Goal: Task Accomplishment & Management: Use online tool/utility

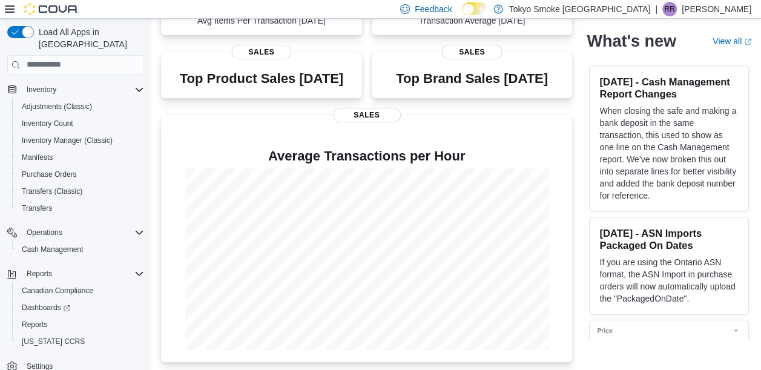
scroll to position [225, 0]
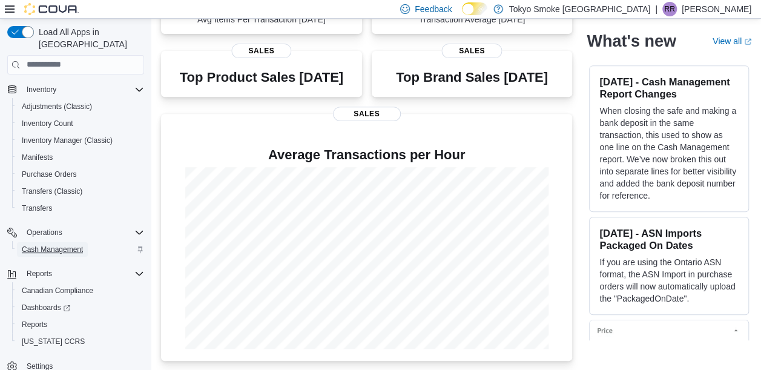
click at [62, 245] on span "Cash Management" at bounding box center [52, 250] width 61 height 10
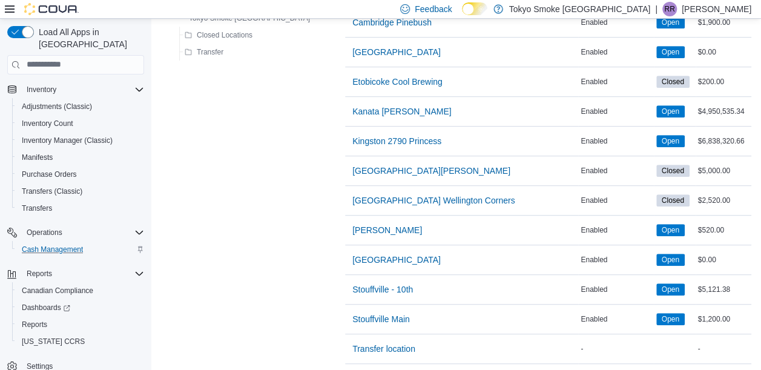
scroll to position [305, 0]
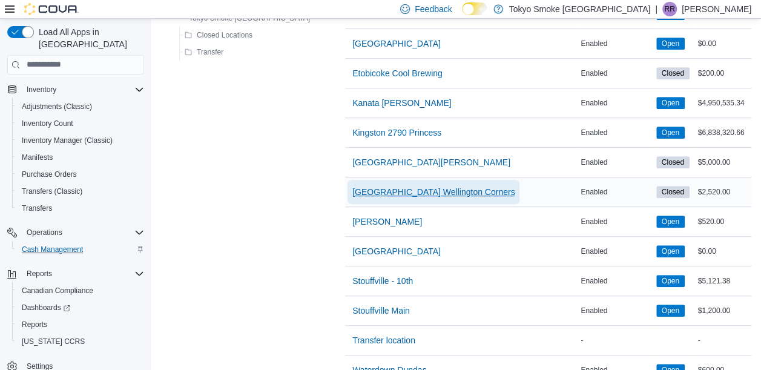
click at [353, 189] on span "[GEOGRAPHIC_DATA] Wellington Corners" at bounding box center [434, 192] width 162 height 12
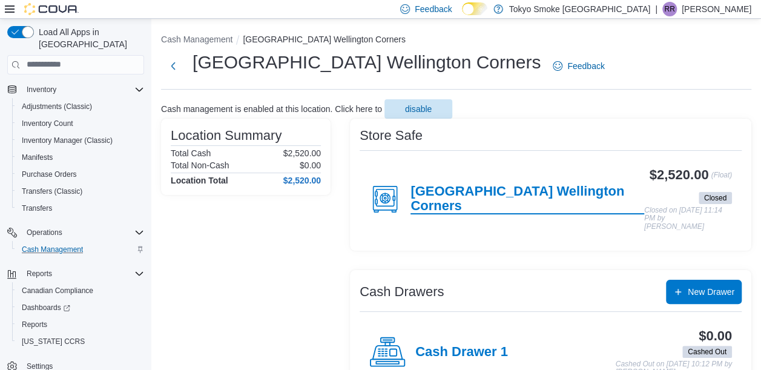
click at [506, 197] on h4 "[GEOGRAPHIC_DATA] Wellington Corners" at bounding box center [528, 199] width 234 height 30
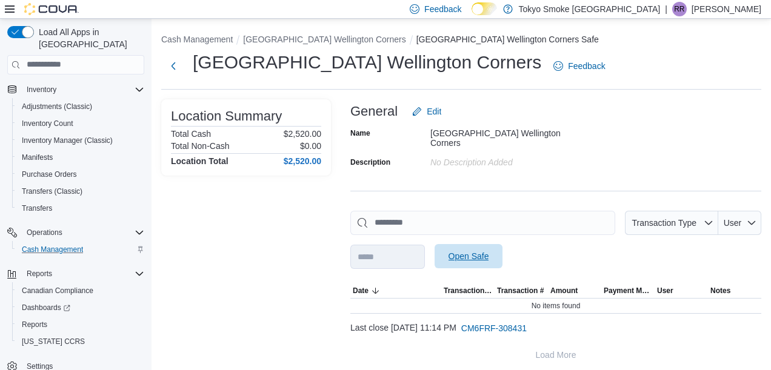
click at [488, 252] on span "Open Safe" at bounding box center [468, 256] width 41 height 12
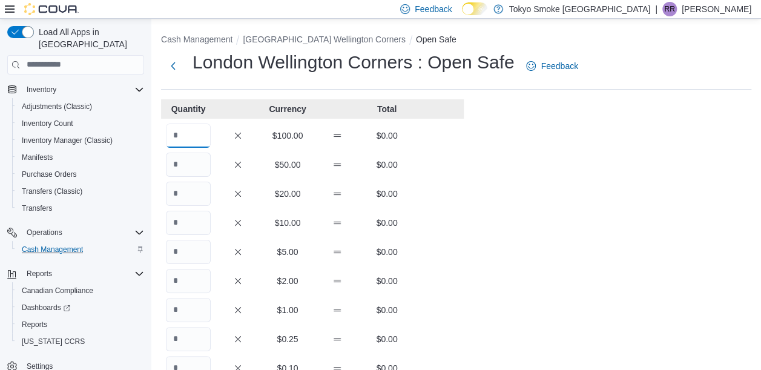
click at [174, 128] on input "Quantity" at bounding box center [188, 136] width 45 height 24
type input "**"
click at [182, 185] on input "Quantity" at bounding box center [188, 194] width 45 height 24
type input "*"
click at [497, 250] on div "Cash Management [GEOGRAPHIC_DATA] Wellington Corners Open Safe [GEOGRAPHIC_DATA…" at bounding box center [456, 335] width 610 height 632
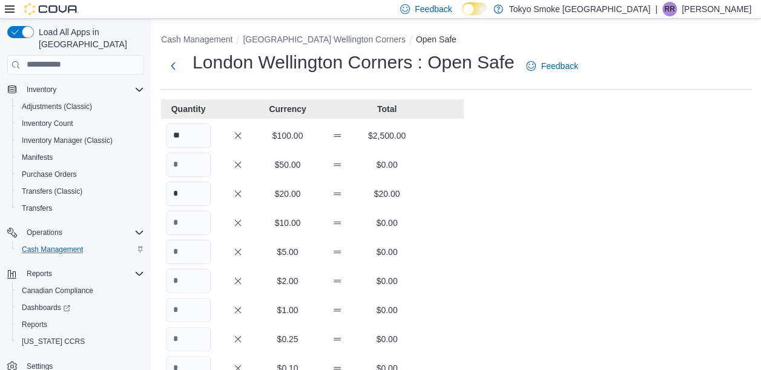
scroll to position [280, 0]
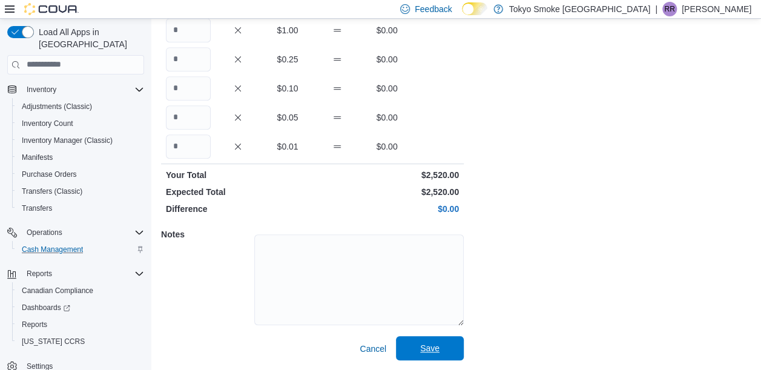
click at [431, 342] on span "Save" at bounding box center [429, 348] width 53 height 24
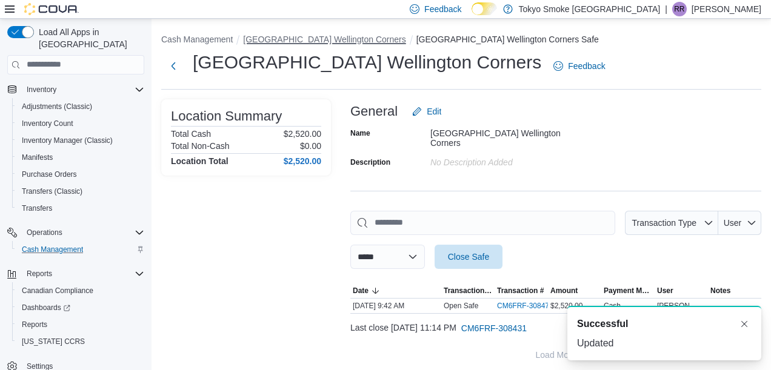
click at [311, 42] on button "[GEOGRAPHIC_DATA] Wellington Corners" at bounding box center [324, 40] width 162 height 10
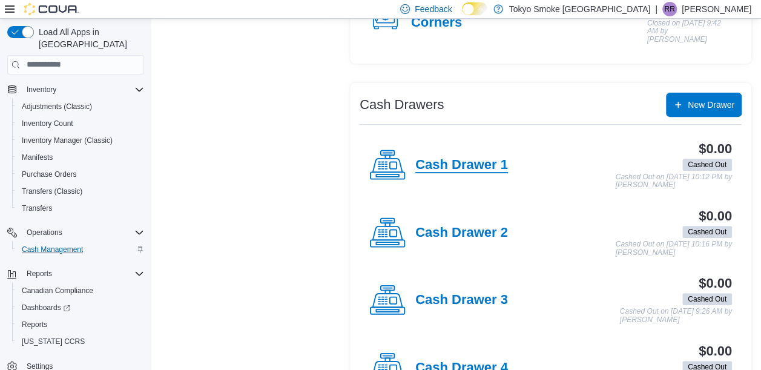
click at [451, 161] on h4 "Cash Drawer 1" at bounding box center [462, 166] width 93 height 16
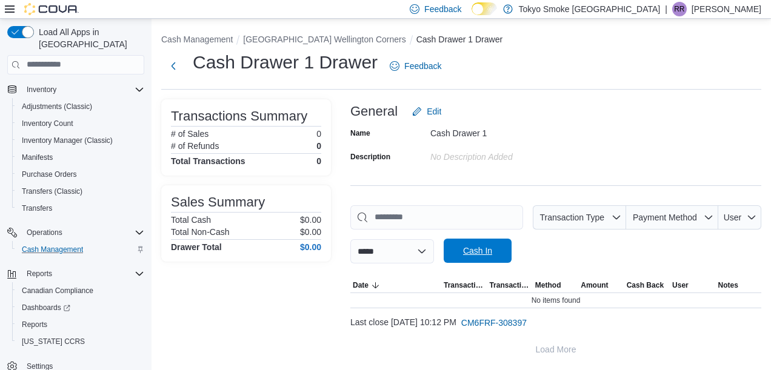
click at [488, 240] on span "Cash In" at bounding box center [477, 251] width 53 height 24
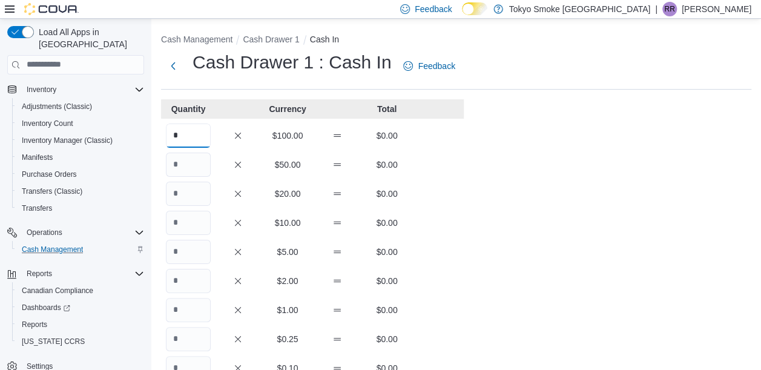
click at [184, 144] on input "*" at bounding box center [188, 136] width 45 height 24
type input "*"
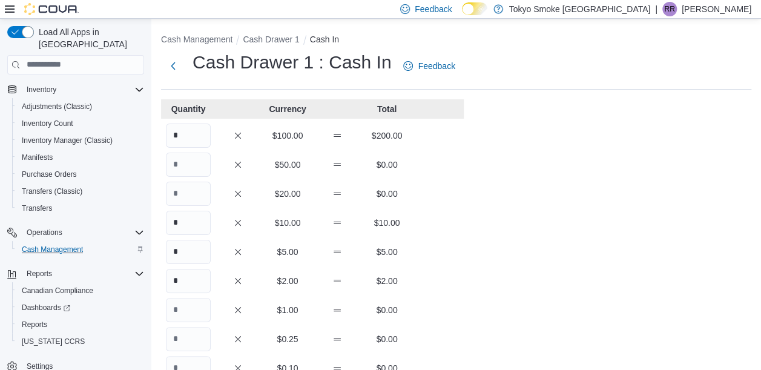
click at [514, 230] on div "Cash Management Cash Drawer 1 Cash In Cash Drawer 1 : Cash In Feedback Quantity…" at bounding box center [456, 335] width 610 height 632
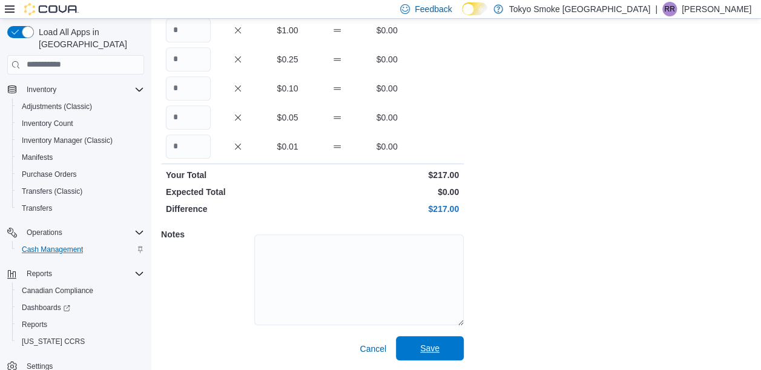
click at [437, 347] on span "Save" at bounding box center [429, 348] width 19 height 12
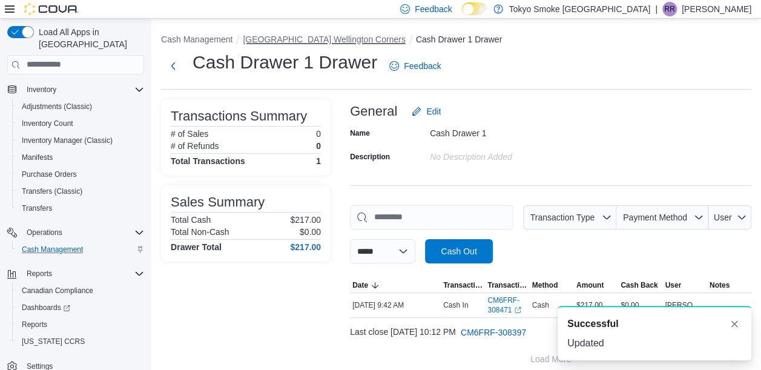
click at [308, 43] on button "[GEOGRAPHIC_DATA] Wellington Corners" at bounding box center [324, 40] width 162 height 10
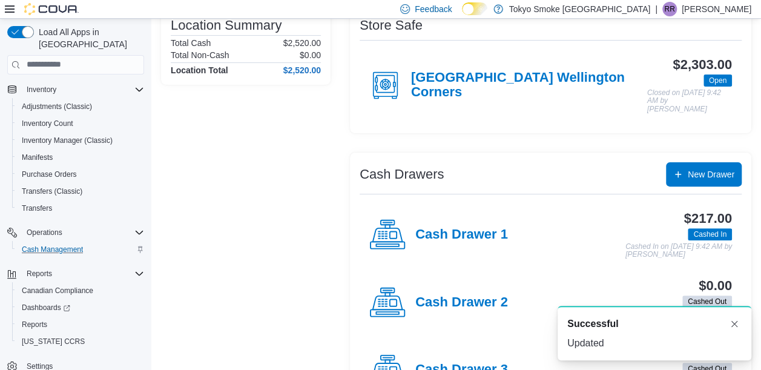
scroll to position [221, 0]
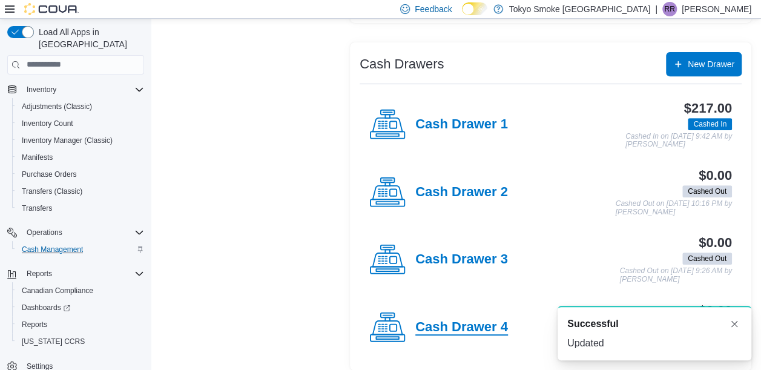
click at [462, 320] on h4 "Cash Drawer 4" at bounding box center [462, 328] width 93 height 16
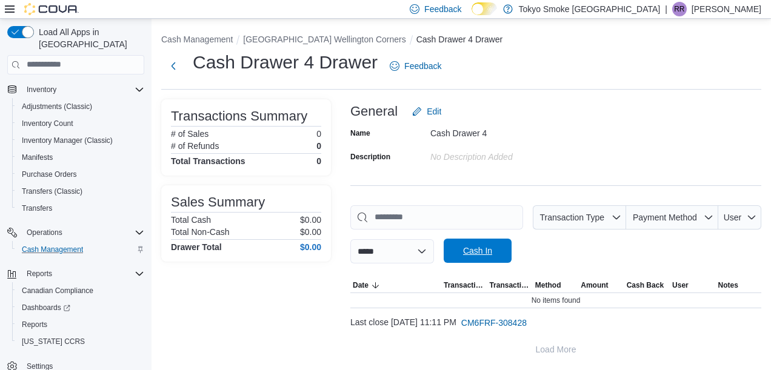
click at [481, 251] on span "Cash In" at bounding box center [477, 251] width 29 height 12
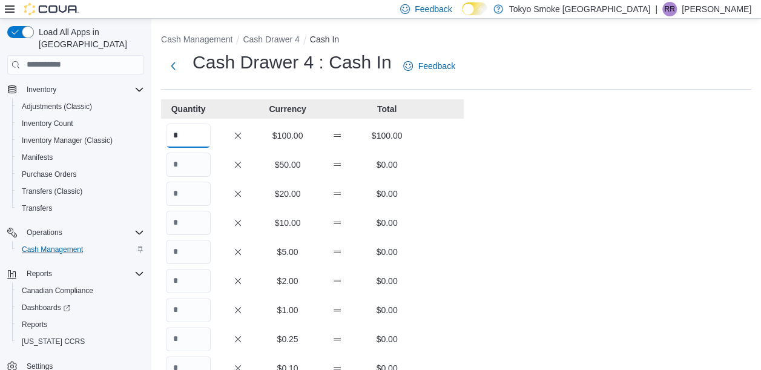
click at [184, 136] on input "*" at bounding box center [188, 136] width 45 height 24
type input "*"
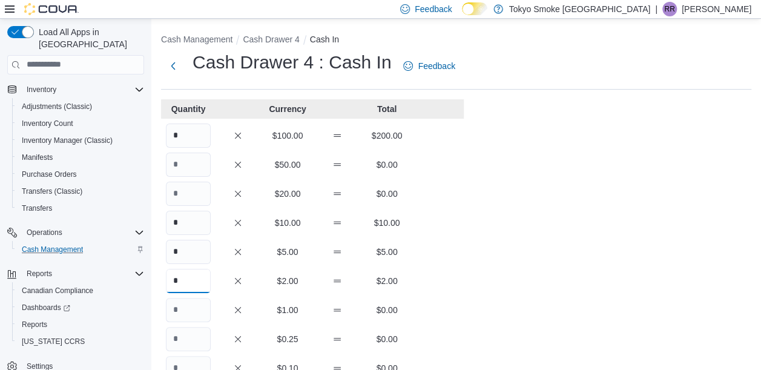
type input "*"
click at [576, 288] on div "Cash Management Cash Drawer 4 Cash In Cash Drawer 4 : Cash In Feedback Quantity…" at bounding box center [456, 335] width 610 height 632
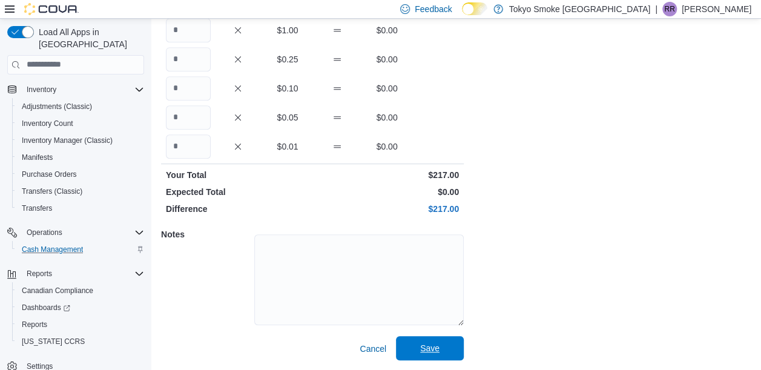
click at [420, 342] on span "Save" at bounding box center [429, 348] width 53 height 24
